Goal: Book appointment/travel/reservation

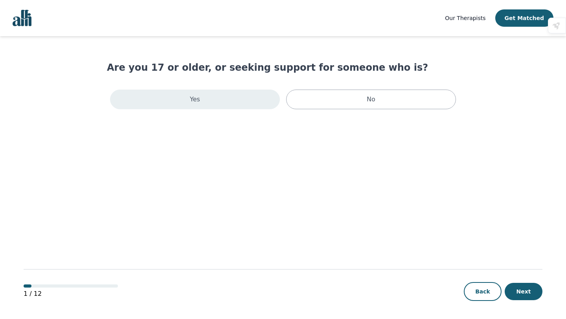
click at [251, 100] on div "Yes" at bounding box center [195, 100] width 170 height 20
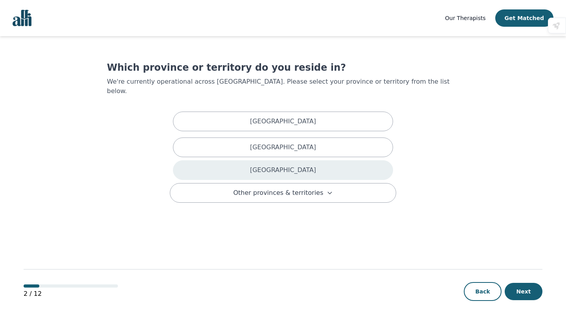
click at [282, 166] on p "[GEOGRAPHIC_DATA]" at bounding box center [283, 170] width 66 height 9
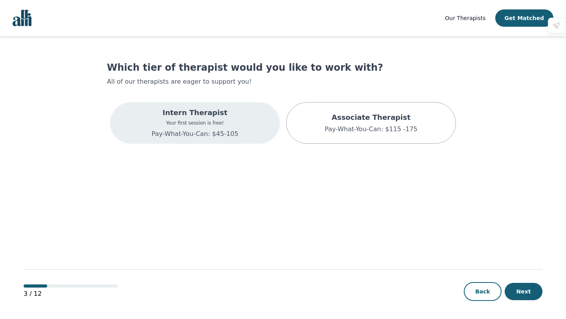
click at [240, 118] on div "Intern Therapist Your first session is free! Pay-What-You-Can: $45-105" at bounding box center [195, 123] width 170 height 42
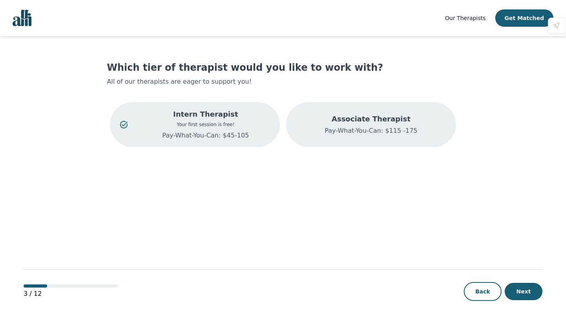
click at [343, 123] on p "Associate Therapist" at bounding box center [371, 119] width 93 height 11
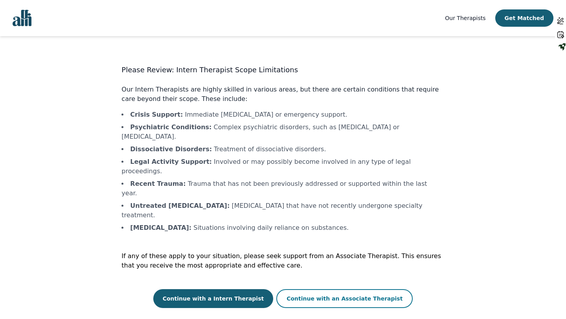
click at [307, 289] on button "Continue with an Associate Therapist" at bounding box center [344, 298] width 136 height 19
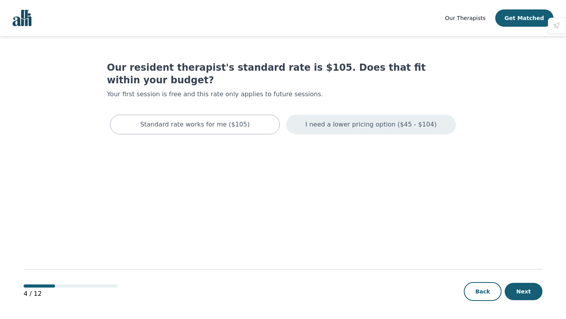
click at [311, 116] on div "I need a lower pricing option ($45 - $104)" at bounding box center [371, 125] width 170 height 20
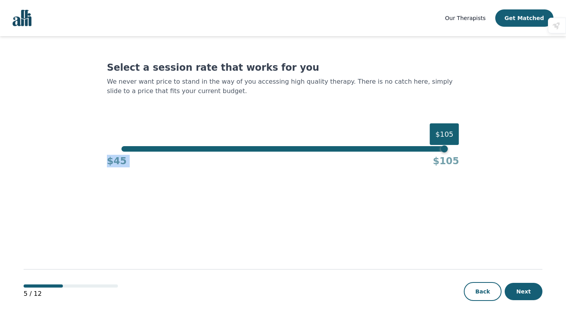
drag, startPoint x: 437, startPoint y: 152, endPoint x: 281, endPoint y: 151, distance: 155.3
click at [281, 151] on div "$105 $45 $105" at bounding box center [283, 156] width 352 height 21
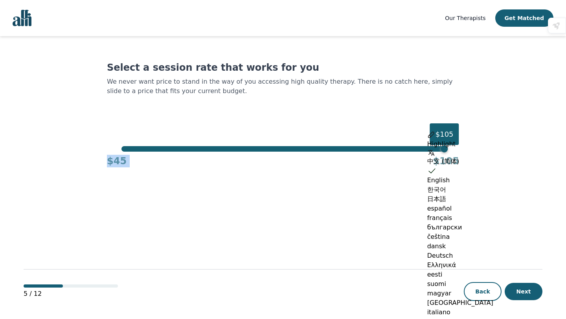
drag, startPoint x: 445, startPoint y: 148, endPoint x: 275, endPoint y: 145, distance: 170.7
click at [274, 146] on html "Our Therapists Get Matched Select a session rate that works for you We never wa…" at bounding box center [283, 160] width 566 height 320
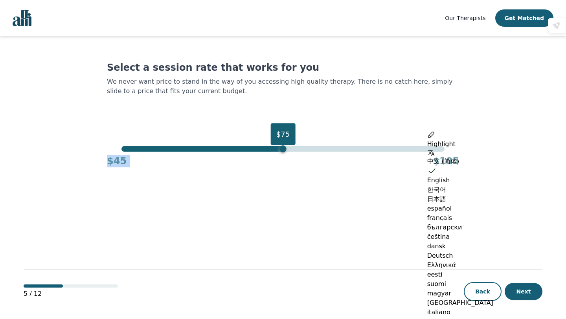
click at [282, 150] on div "$75" at bounding box center [283, 149] width 323 height 6
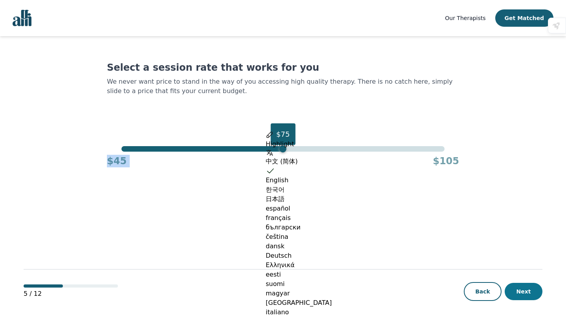
click at [525, 296] on button "Next" at bounding box center [524, 291] width 38 height 17
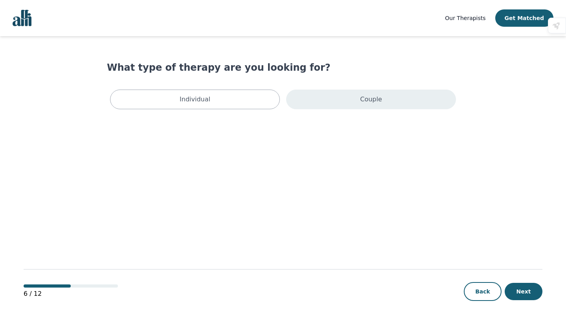
click at [374, 98] on p "Couple" at bounding box center [371, 99] width 22 height 9
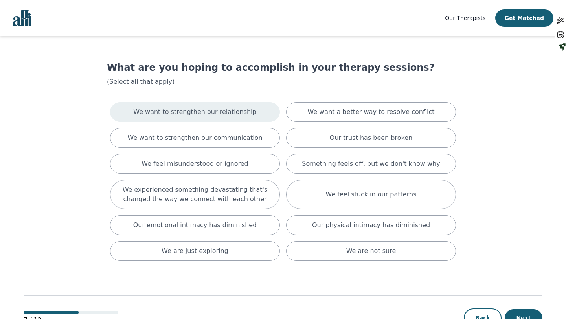
click at [254, 114] on div "We want to strengthen our relationship" at bounding box center [195, 112] width 170 height 20
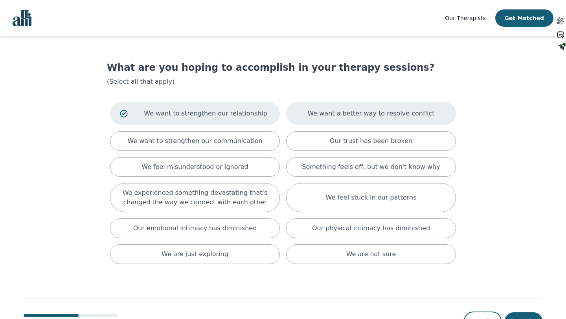
click at [351, 118] on div "We want a better way to resolve conflict" at bounding box center [371, 113] width 170 height 23
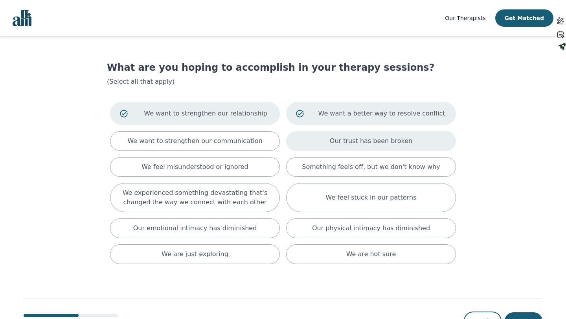
click at [358, 141] on p "Our trust has been broken" at bounding box center [371, 140] width 83 height 9
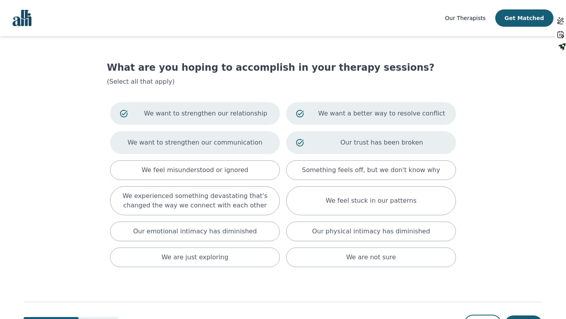
click at [263, 146] on div "We want to strengthen our communication" at bounding box center [195, 142] width 170 height 23
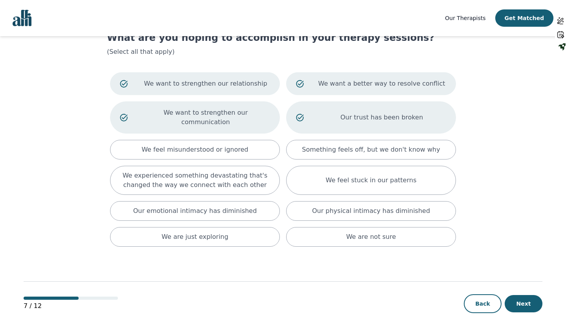
scroll to position [30, 0]
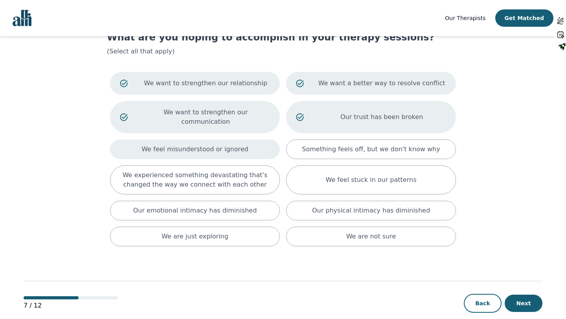
click at [245, 142] on div "We feel misunderstood or ignored" at bounding box center [195, 150] width 170 height 20
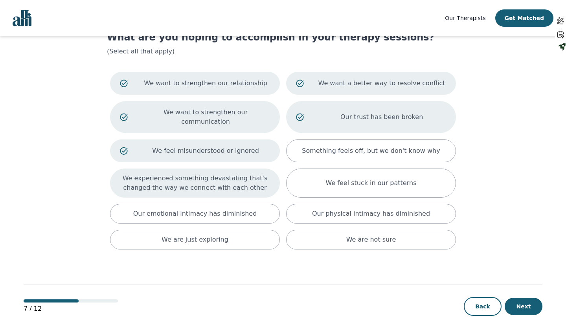
click at [243, 174] on p "We experienced something devastating that's changed the way we connect with eac…" at bounding box center [195, 183] width 150 height 19
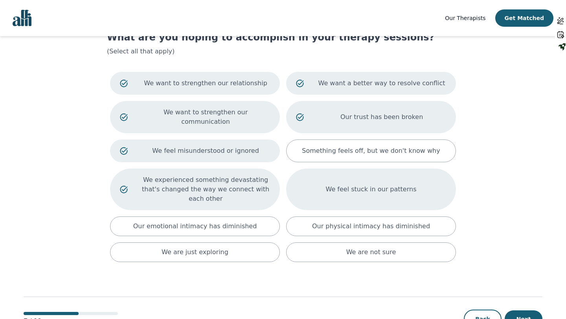
click at [341, 185] on p "We feel stuck in our patterns" at bounding box center [371, 189] width 91 height 9
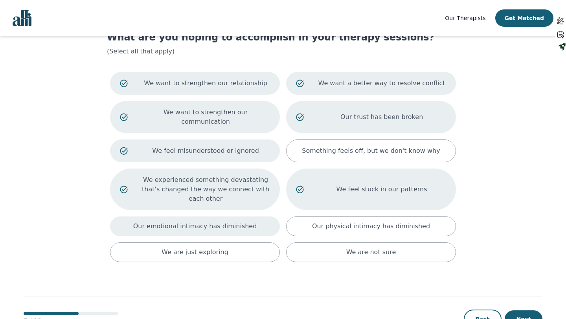
click at [238, 223] on div "Our emotional intimacy has diminished" at bounding box center [195, 227] width 170 height 20
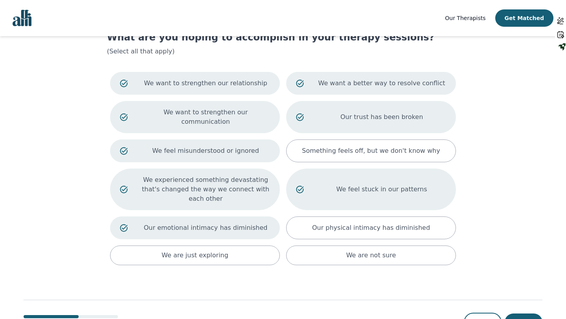
scroll to position [52, 0]
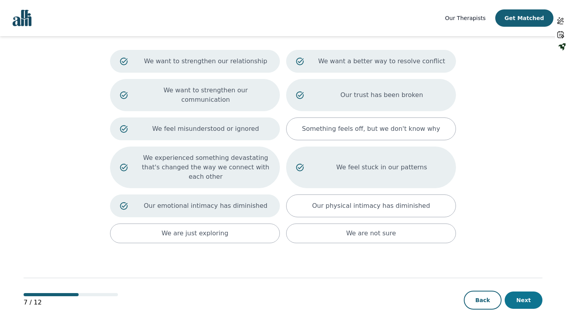
click at [526, 292] on button "Next" at bounding box center [524, 300] width 38 height 17
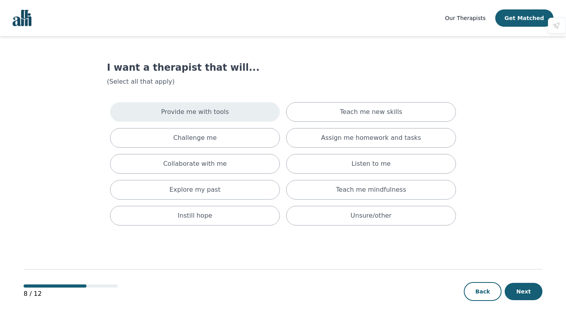
click at [250, 114] on div "Provide me with tools" at bounding box center [195, 112] width 170 height 20
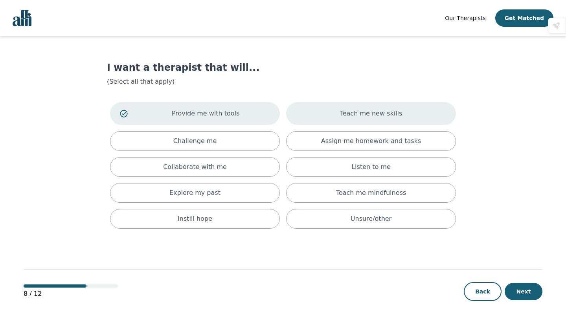
click at [329, 119] on div "Teach me new skills" at bounding box center [371, 113] width 170 height 23
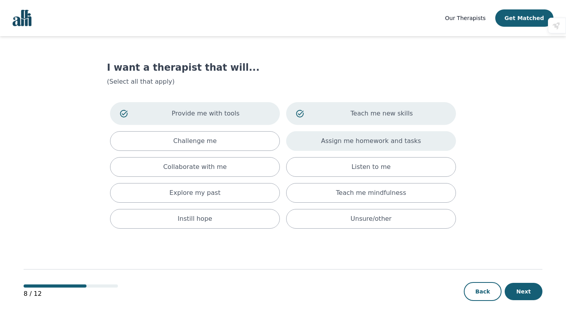
click at [327, 140] on p "Assign me homework and tasks" at bounding box center [371, 140] width 100 height 9
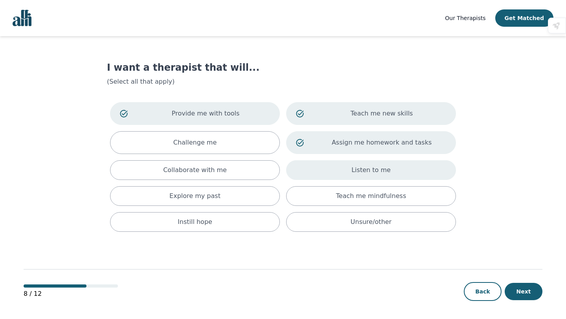
click at [339, 174] on div "Listen to me" at bounding box center [371, 170] width 170 height 20
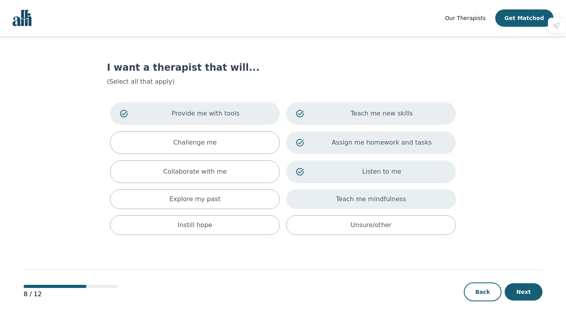
click at [345, 201] on p "Teach me mindfulness" at bounding box center [371, 199] width 70 height 9
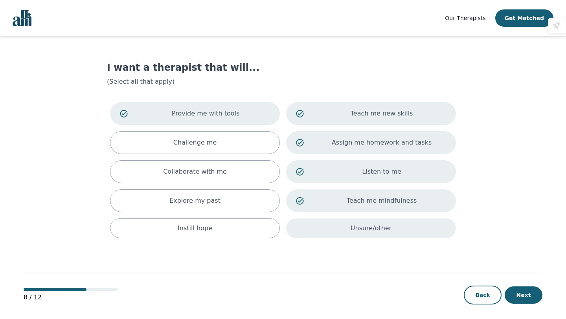
click at [338, 228] on div "Unsure/other" at bounding box center [371, 229] width 170 height 20
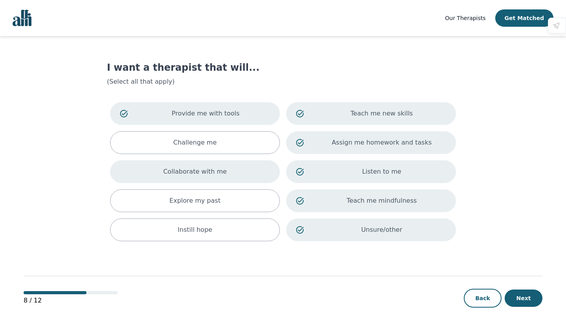
click at [249, 170] on div "Collaborate with me" at bounding box center [195, 171] width 170 height 23
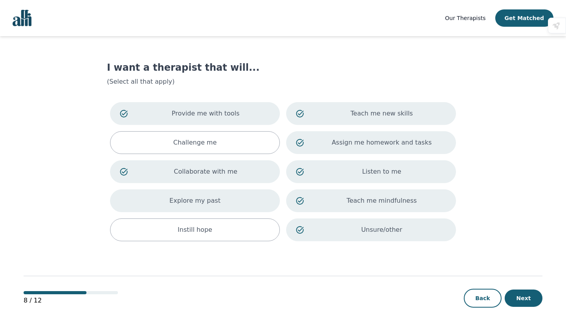
click at [247, 201] on div "Explore my past" at bounding box center [195, 201] width 170 height 23
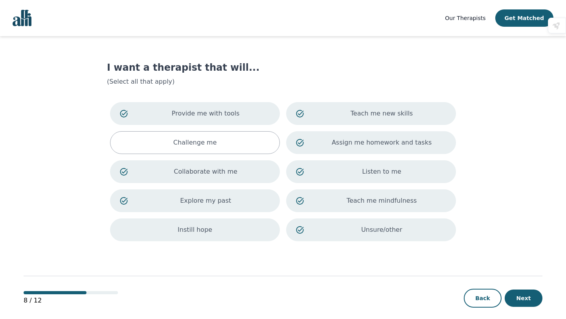
click at [243, 232] on div "Instill hope" at bounding box center [195, 230] width 170 height 23
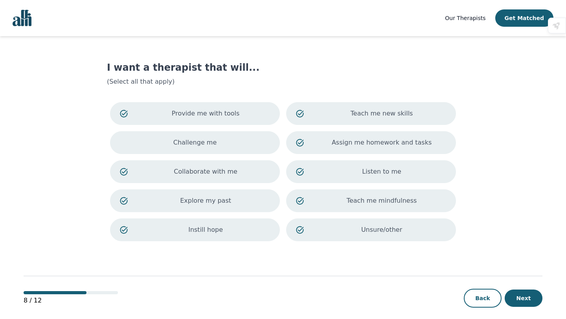
click at [239, 147] on div "Challenge me" at bounding box center [195, 142] width 170 height 23
click at [534, 295] on button "Next" at bounding box center [524, 298] width 38 height 17
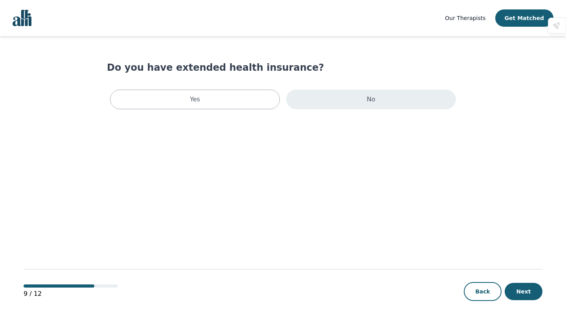
click at [377, 104] on div "No" at bounding box center [371, 100] width 170 height 20
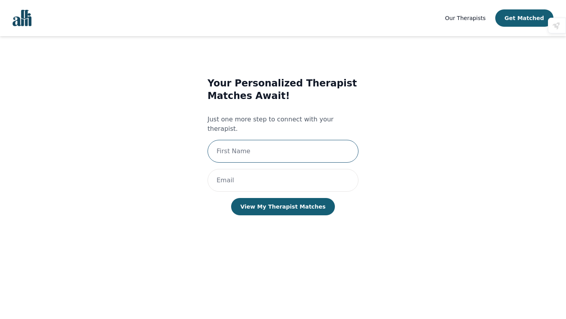
click at [283, 146] on input "text" at bounding box center [283, 151] width 151 height 23
type input "[PERSON_NAME]"
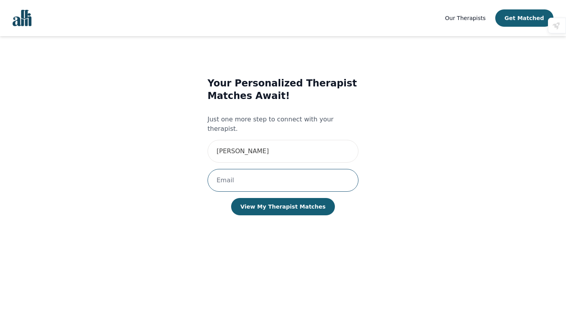
click at [223, 170] on input "email" at bounding box center [283, 180] width 151 height 23
type input "[PERSON_NAME]"
click at [224, 219] on div "Your Personalized Therapist Matches Await! Just one more step to connect with y…" at bounding box center [283, 154] width 151 height 154
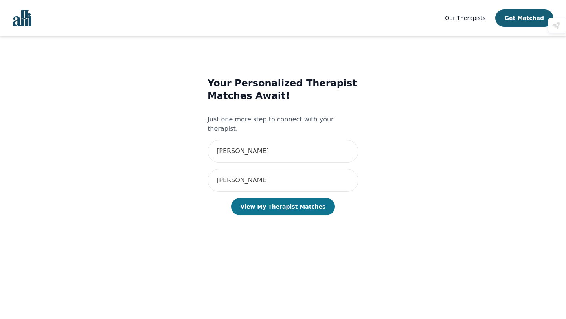
click at [267, 201] on button "View My Therapist Matches" at bounding box center [283, 206] width 104 height 17
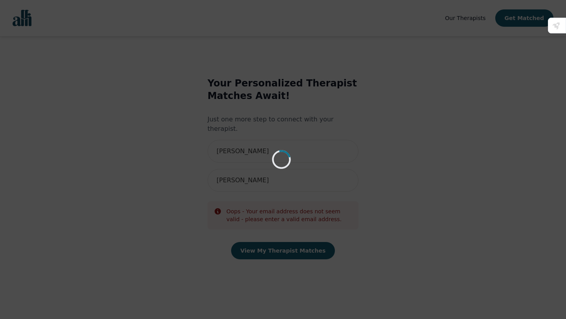
click at [255, 165] on div "Loading..." at bounding box center [283, 159] width 566 height 319
click at [245, 139] on div "Loading..." at bounding box center [283, 159] width 566 height 319
click at [275, 233] on div "Loading..." at bounding box center [283, 159] width 566 height 319
click at [249, 149] on div "Loading..." at bounding box center [283, 159] width 566 height 319
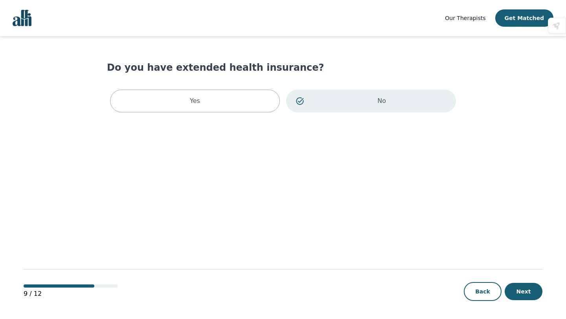
click at [363, 102] on p "No" at bounding box center [381, 100] width 129 height 9
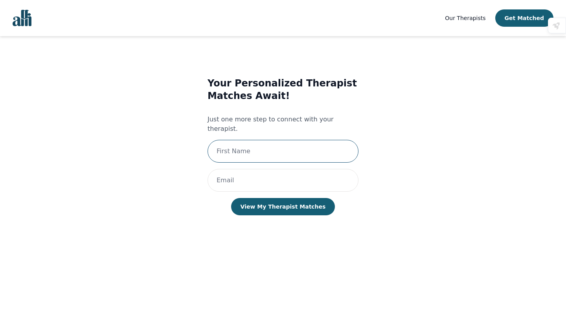
click at [275, 142] on input "text" at bounding box center [283, 151] width 151 height 23
type input "[PERSON_NAME]"
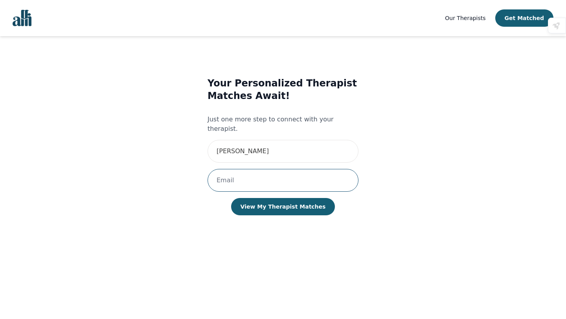
click at [256, 171] on input "email" at bounding box center [283, 180] width 151 height 23
type input "[PERSON_NAME][EMAIL_ADDRESS][DOMAIN_NAME]"
drag, startPoint x: 287, startPoint y: 198, endPoint x: 280, endPoint y: 149, distance: 49.7
click at [280, 149] on div "Your Personalized Therapist Matches Await! Just one more step to connect with y…" at bounding box center [283, 154] width 151 height 154
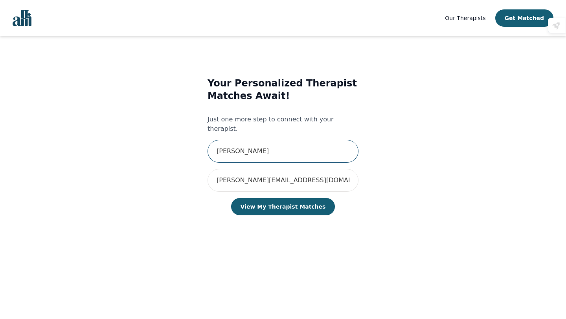
drag, startPoint x: 288, startPoint y: 138, endPoint x: 175, endPoint y: 135, distance: 112.9
click at [175, 135] on div "Your Personalized Therapist Matches Await! Just one more step to connect with y…" at bounding box center [283, 153] width 323 height 179
type input "[PERSON_NAME]"
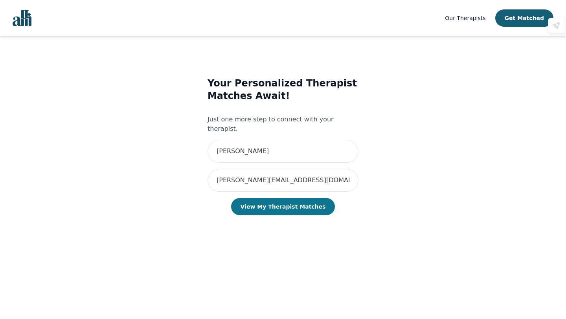
click at [293, 198] on button "View My Therapist Matches" at bounding box center [283, 206] width 104 height 17
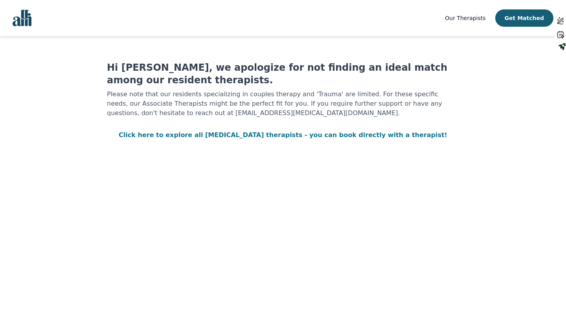
scroll to position [1, 0]
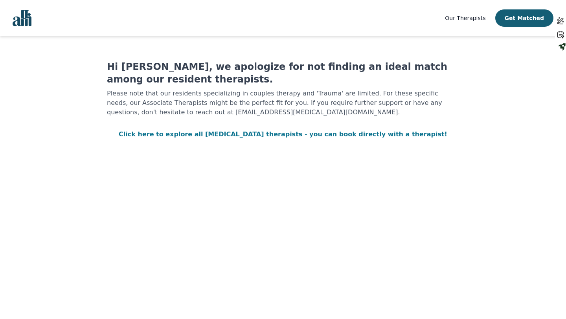
click at [258, 136] on link "Click here to explore all [MEDICAL_DATA] therapists - you can book directly wit…" at bounding box center [283, 134] width 329 height 7
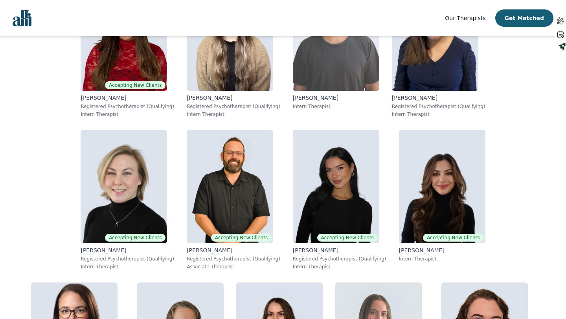
scroll to position [233, 0]
